Goal: Task Accomplishment & Management: Use online tool/utility

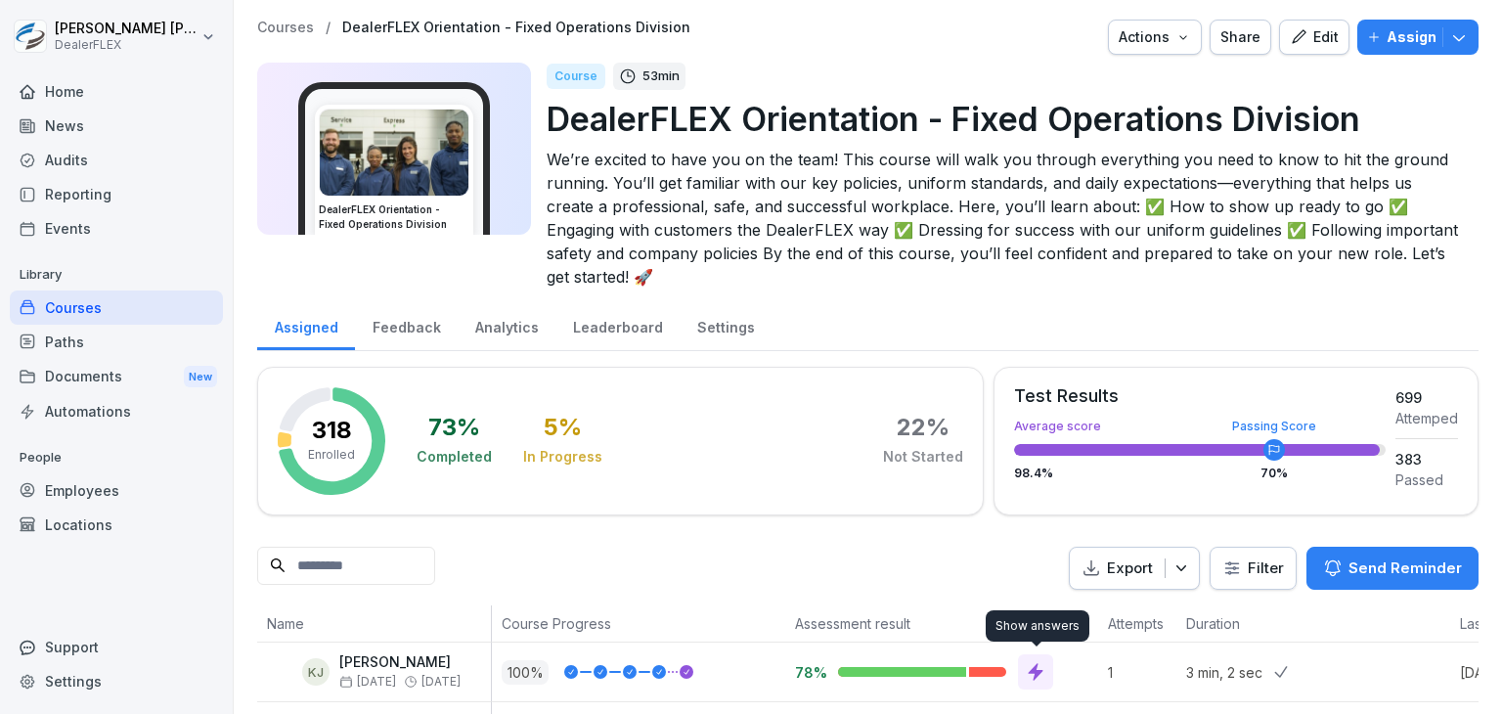
scroll to position [196, 0]
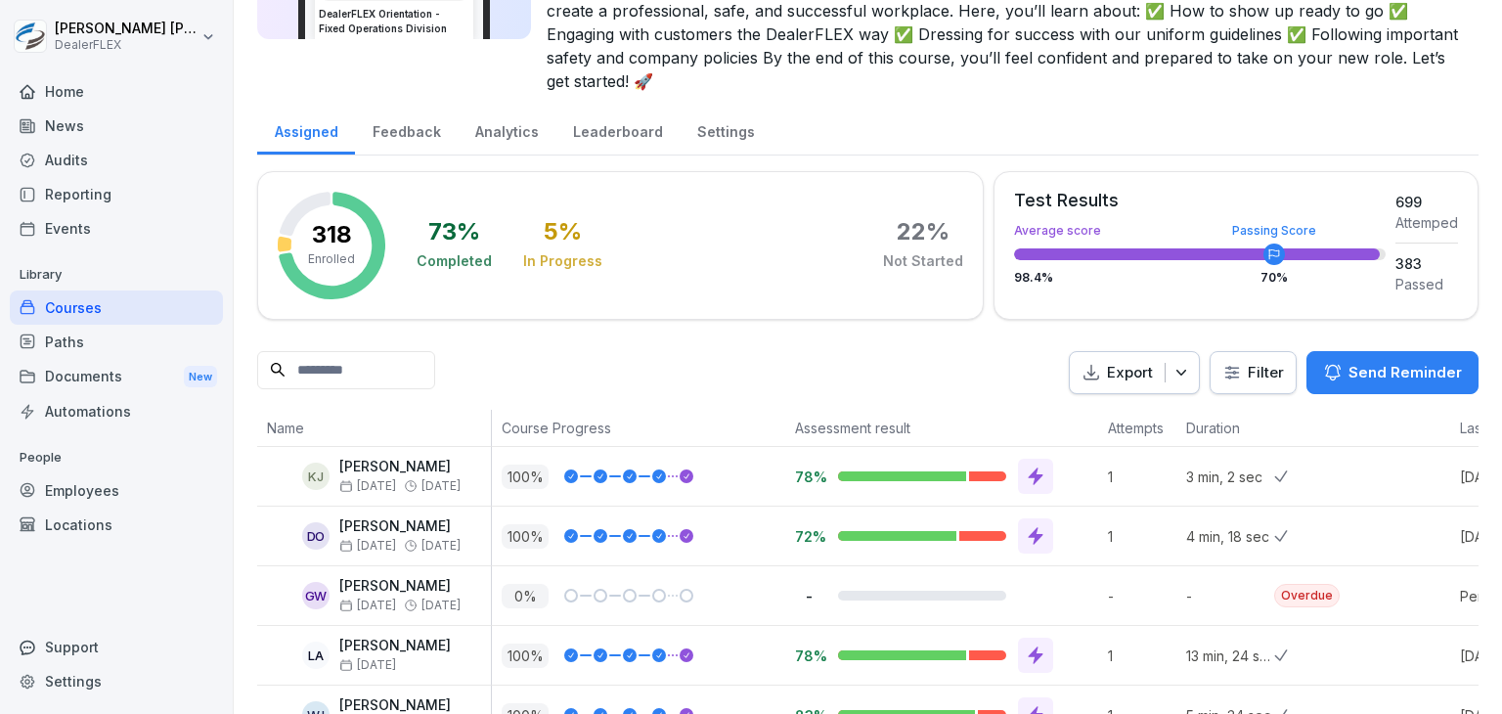
click at [1172, 370] on icon "button" at bounding box center [1182, 373] width 20 height 20
drag, startPoint x: 1170, startPoint y: 370, endPoint x: 754, endPoint y: 380, distance: 415.8
click at [1172, 370] on icon "button" at bounding box center [1182, 373] width 20 height 20
click at [631, 367] on div "Export Filter Send Reminder" at bounding box center [868, 373] width 1222 height 44
click at [528, 128] on div "Analytics" at bounding box center [507, 130] width 98 height 50
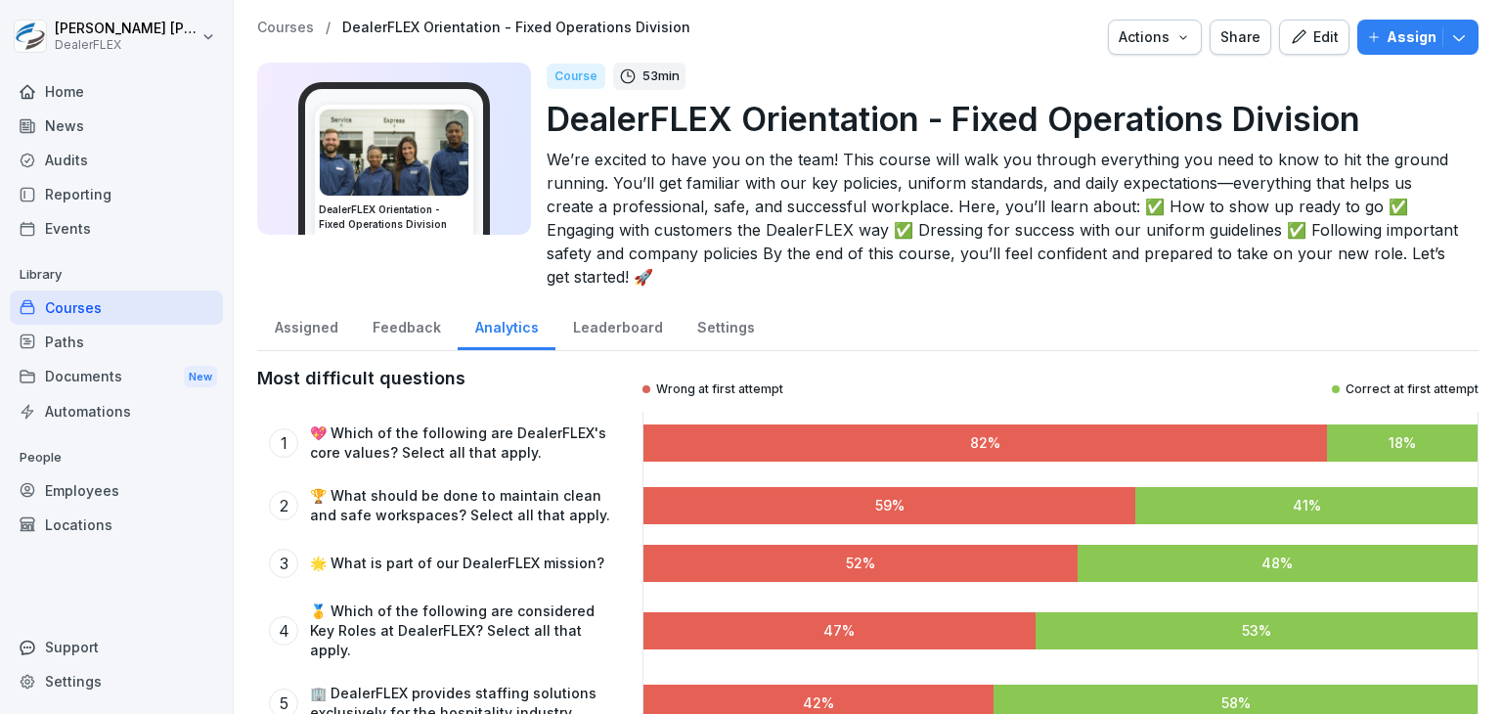
click at [606, 322] on div "Leaderboard" at bounding box center [618, 325] width 124 height 50
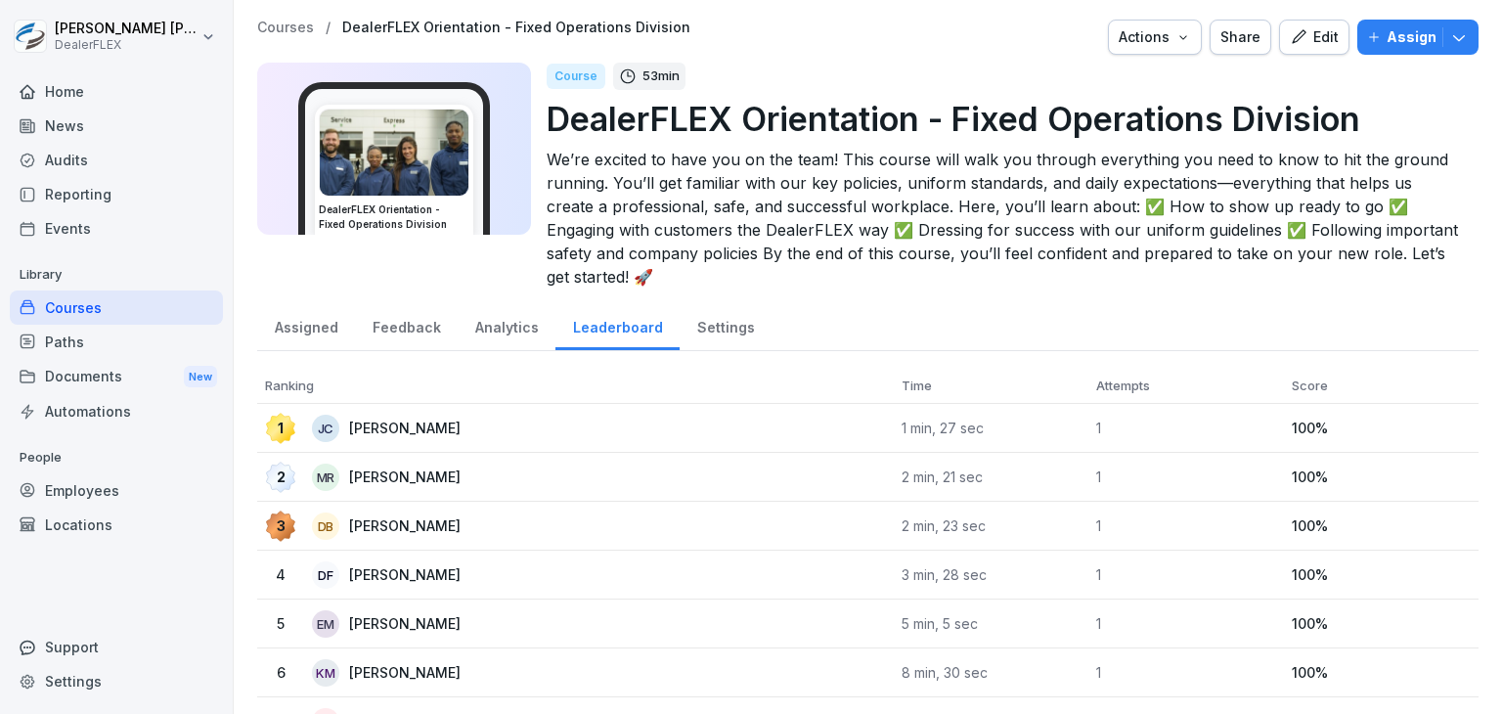
click at [708, 327] on div "Settings" at bounding box center [726, 325] width 92 height 50
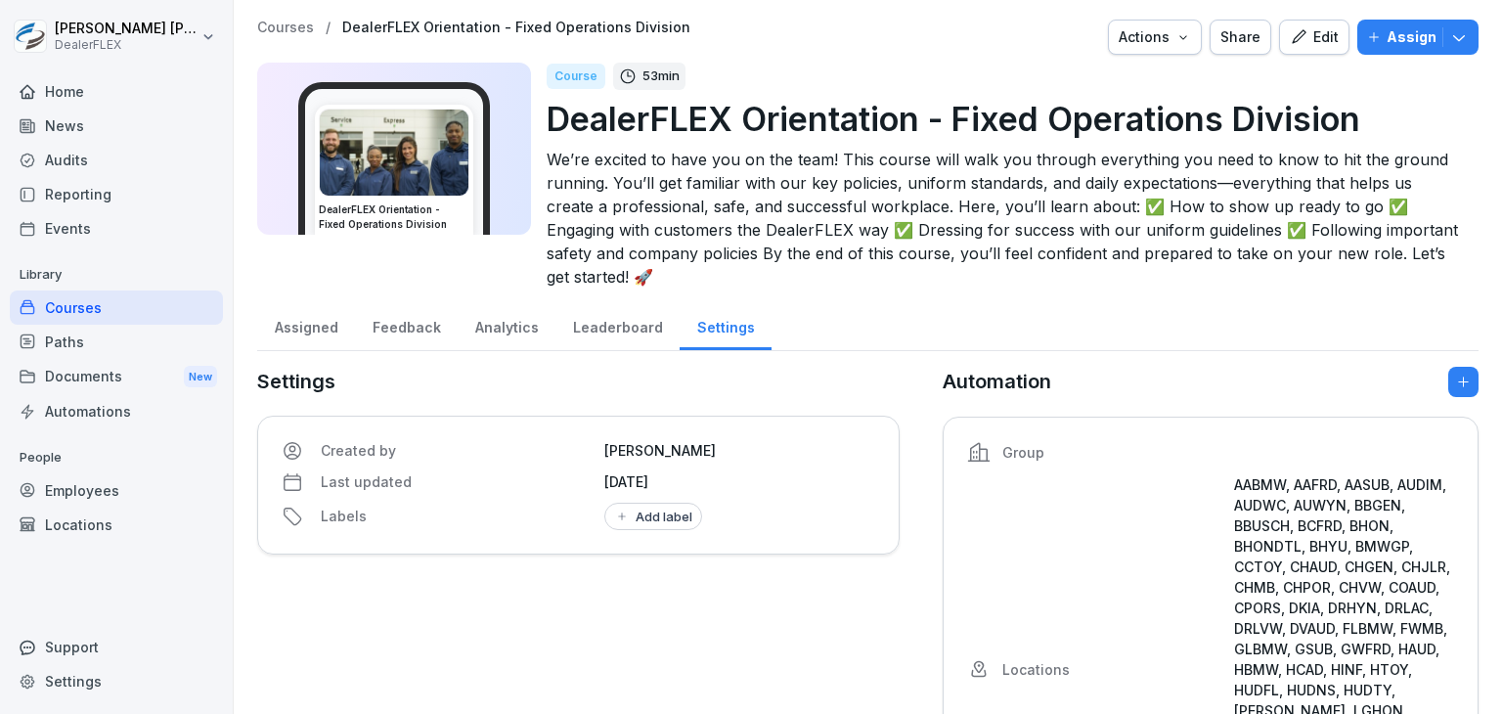
click at [295, 326] on div "Assigned" at bounding box center [306, 325] width 98 height 50
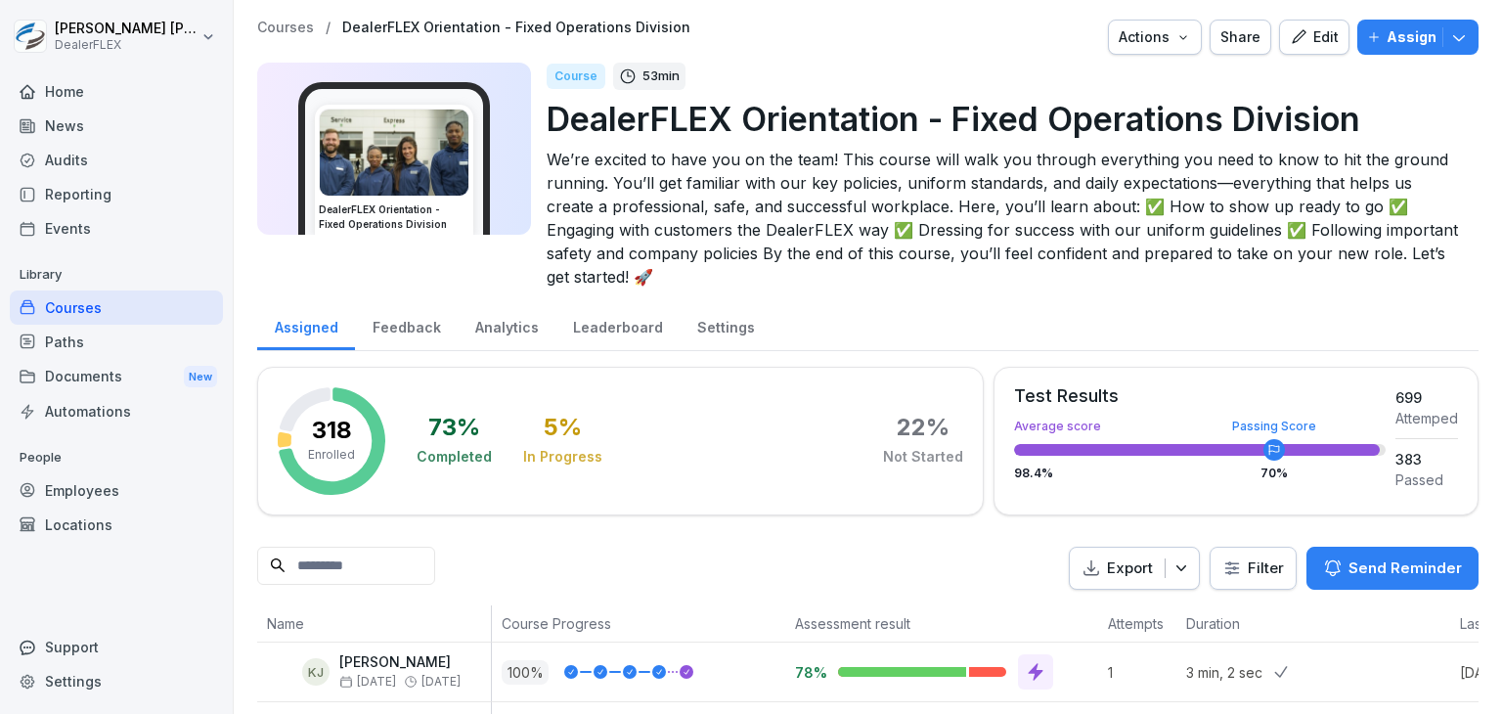
click at [73, 191] on div "Reporting" at bounding box center [116, 194] width 213 height 34
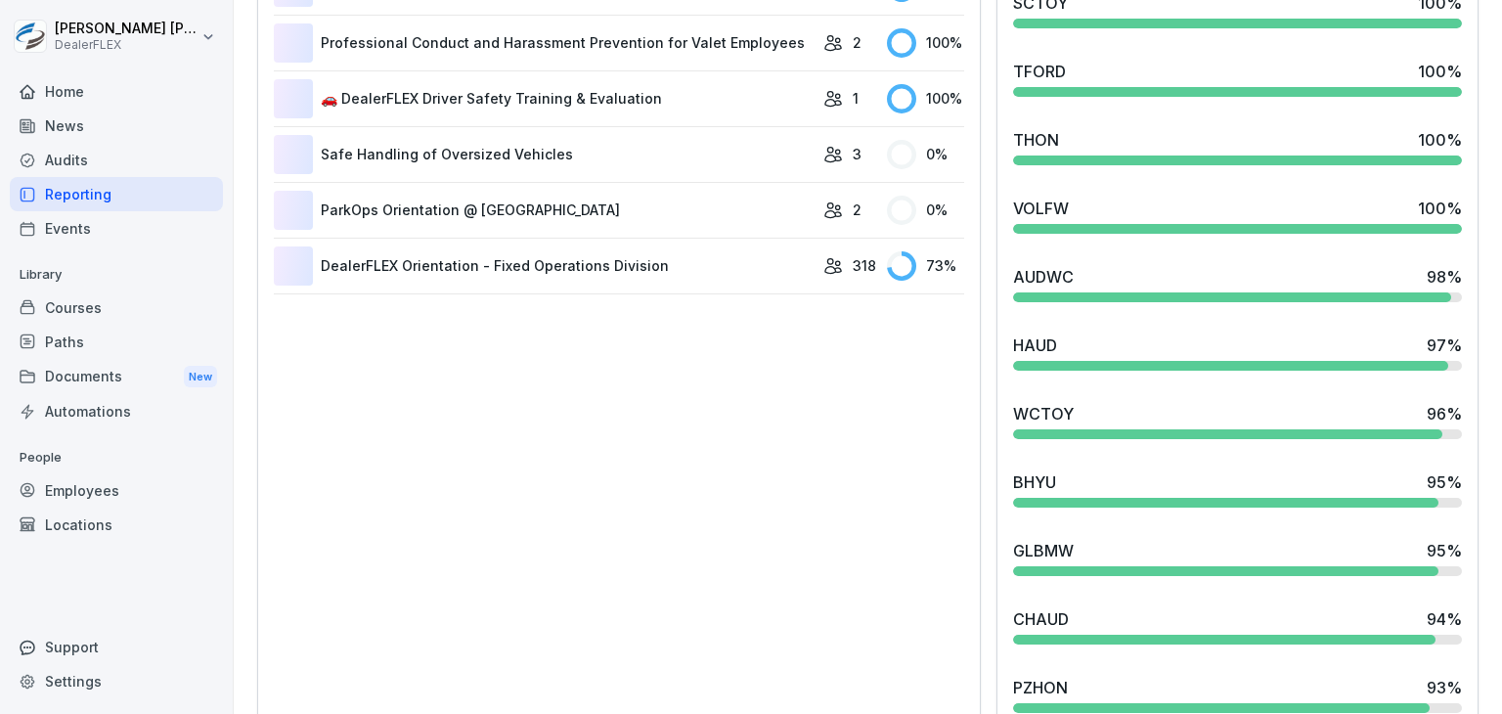
scroll to position [1663, 0]
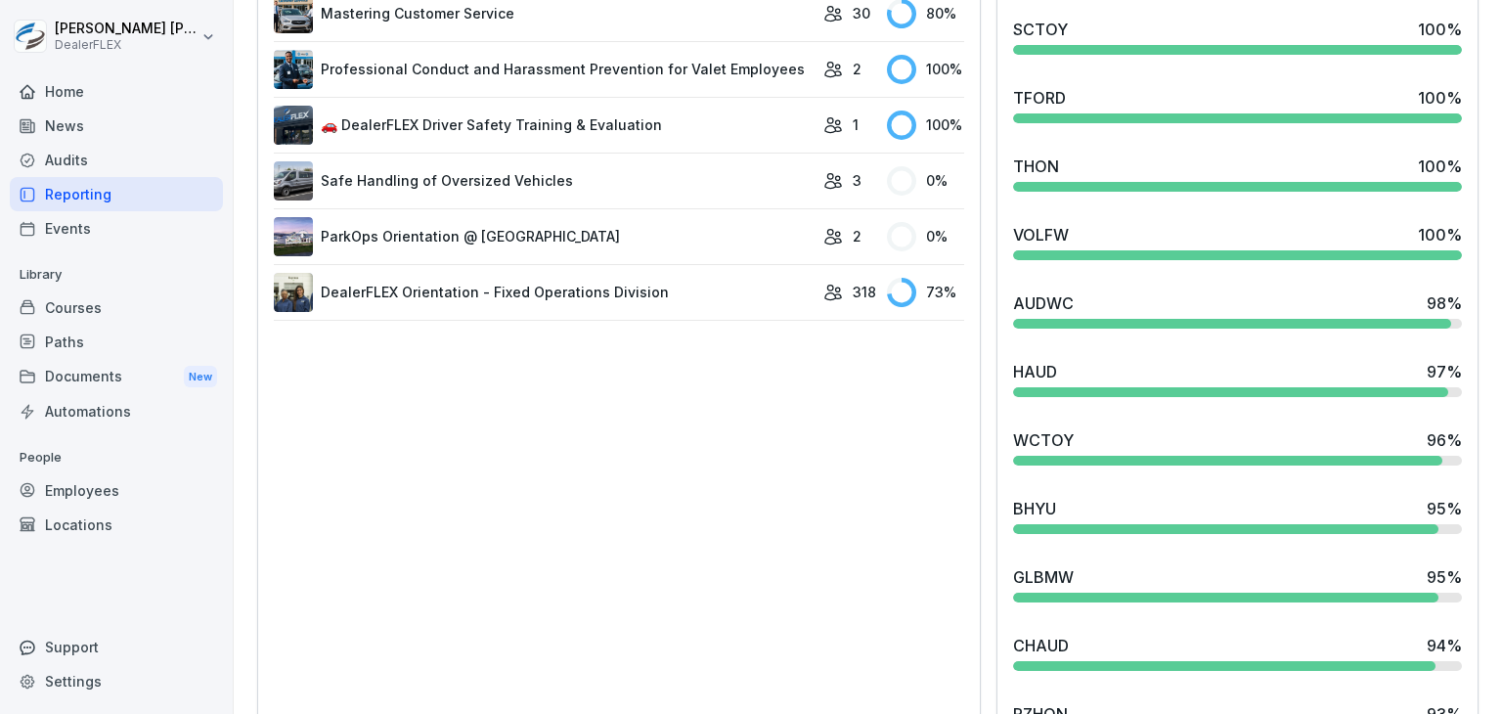
click at [481, 289] on link "DealerFLEX Orientation - Fixed Operations Division" at bounding box center [544, 292] width 540 height 39
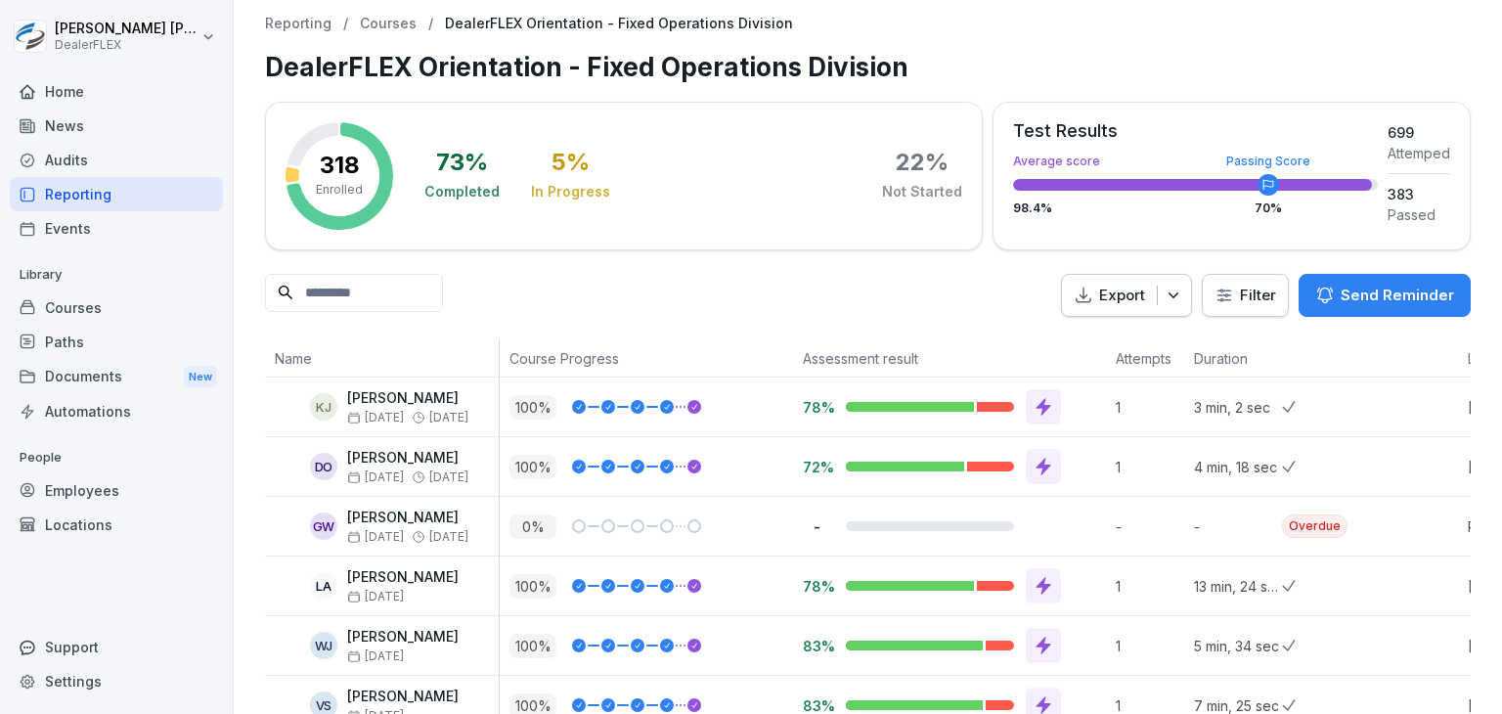
click at [1168, 299] on icon "button" at bounding box center [1174, 296] width 20 height 20
click at [1103, 376] on p "Export as CSV file" at bounding box center [1108, 373] width 116 height 18
